Goal: Navigation & Orientation: Find specific page/section

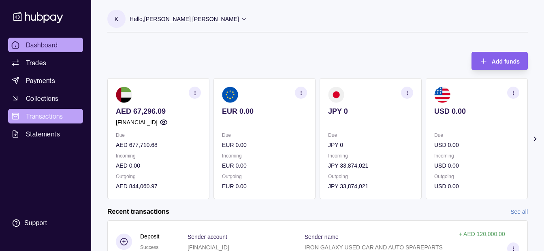
click at [62, 113] on span "Transactions" at bounding box center [44, 116] width 37 height 10
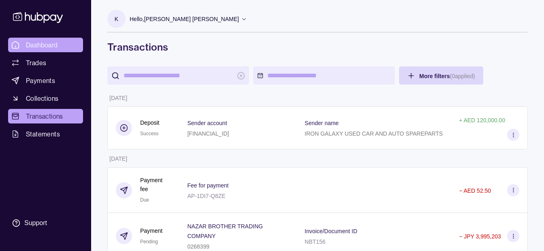
click at [40, 40] on link "Dashboard" at bounding box center [45, 45] width 75 height 15
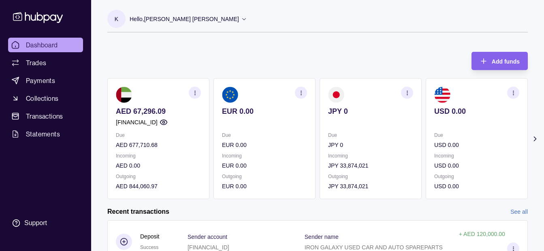
click at [187, 16] on p "Hello, [PERSON_NAME] [PERSON_NAME]" at bounding box center [184, 19] width 109 height 9
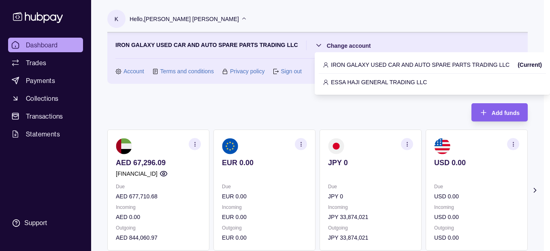
click at [338, 80] on p "ESSA HAJI GENERAL TRADING LLC" at bounding box center [379, 82] width 96 height 9
